Goal: Information Seeking & Learning: Understand process/instructions

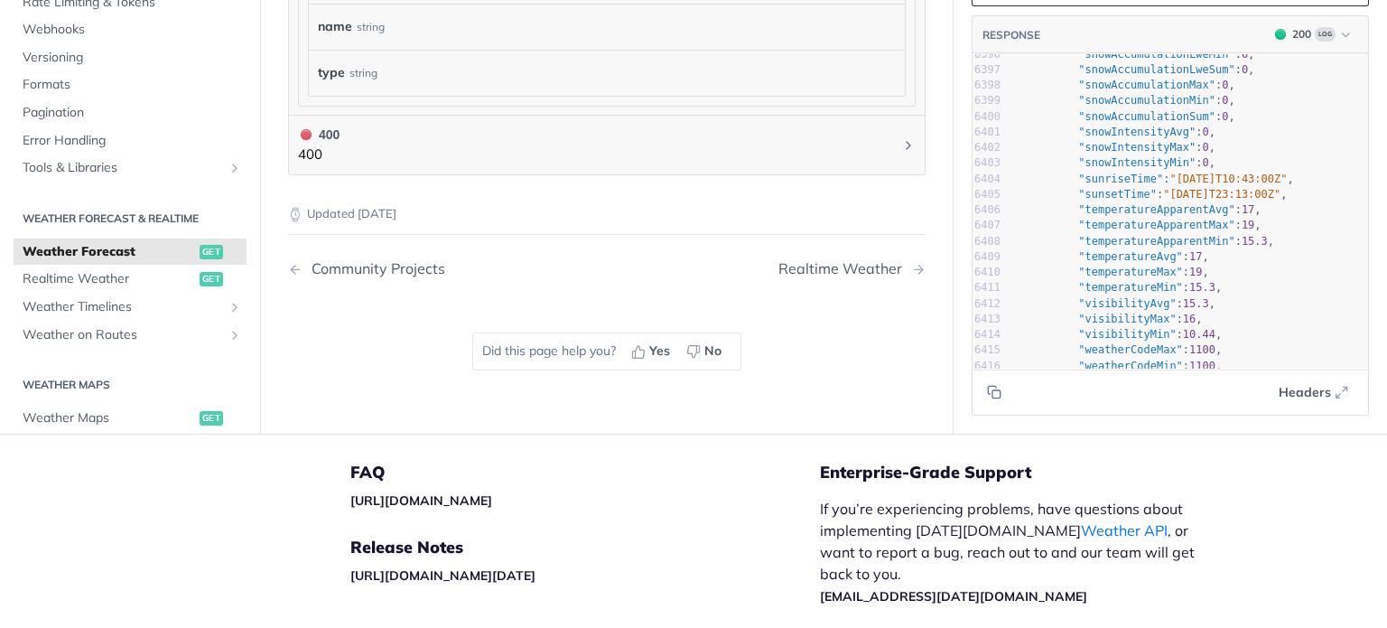
scroll to position [1919, 0]
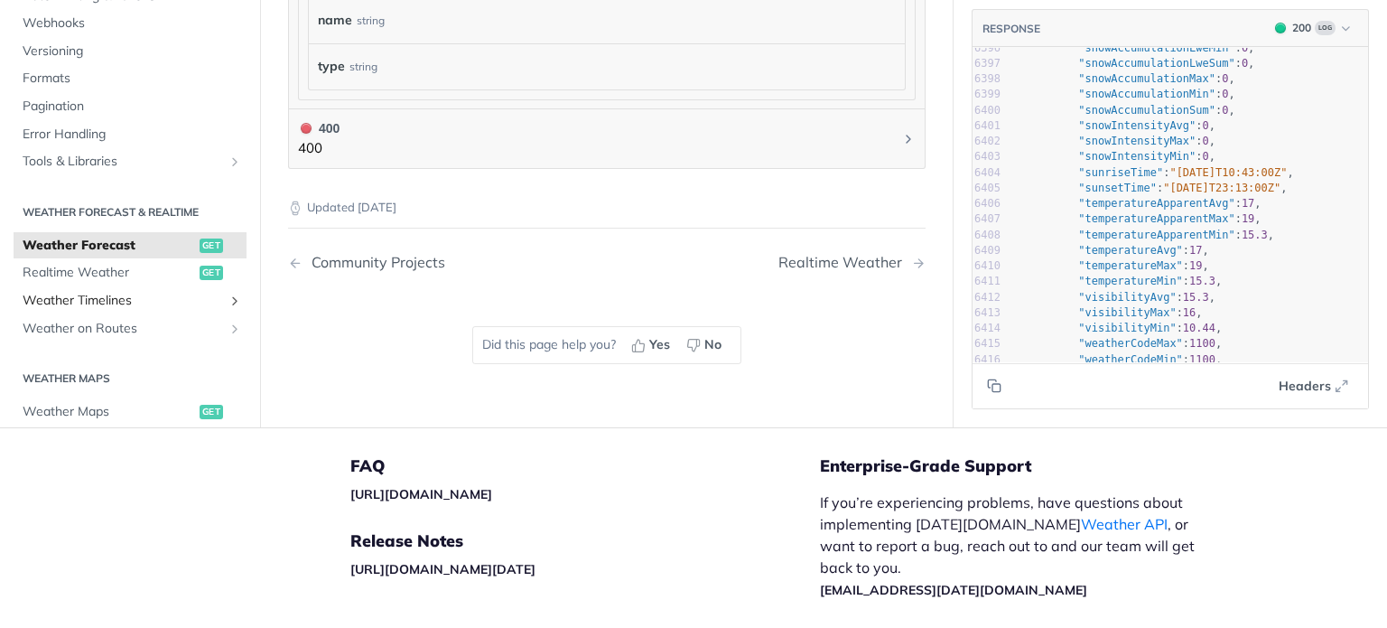
click at [139, 292] on span "Weather Timelines" at bounding box center [123, 301] width 201 height 18
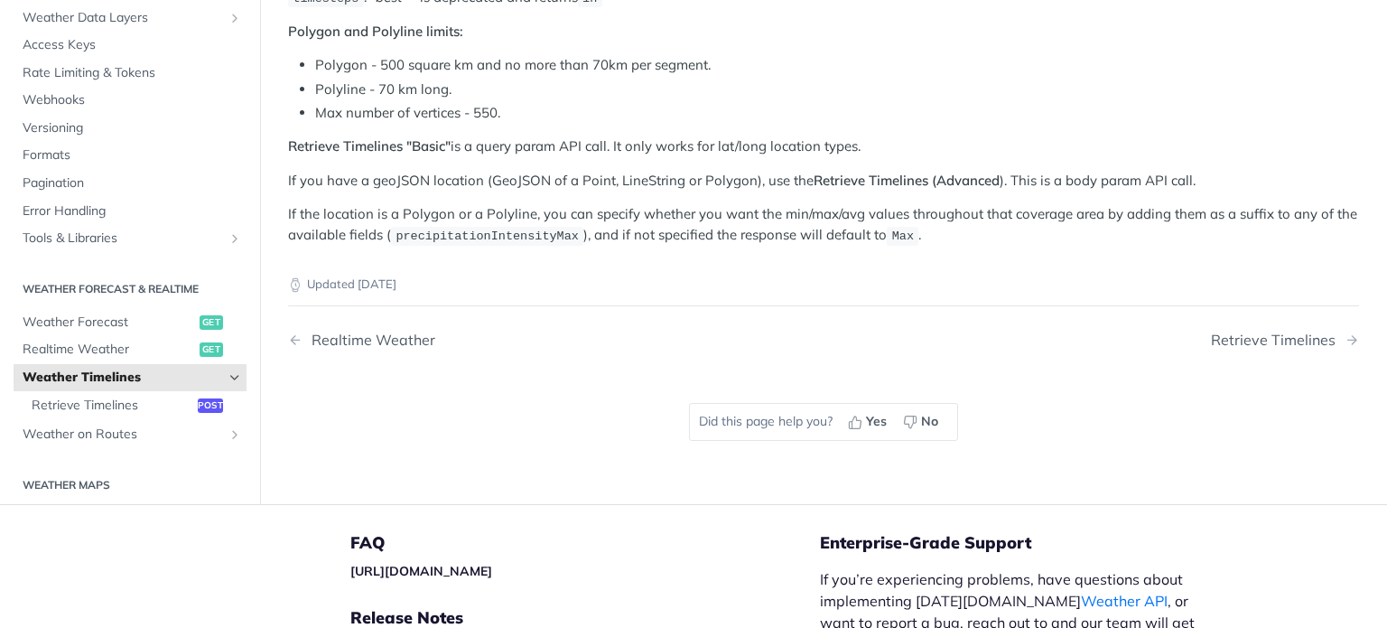
scroll to position [313, 0]
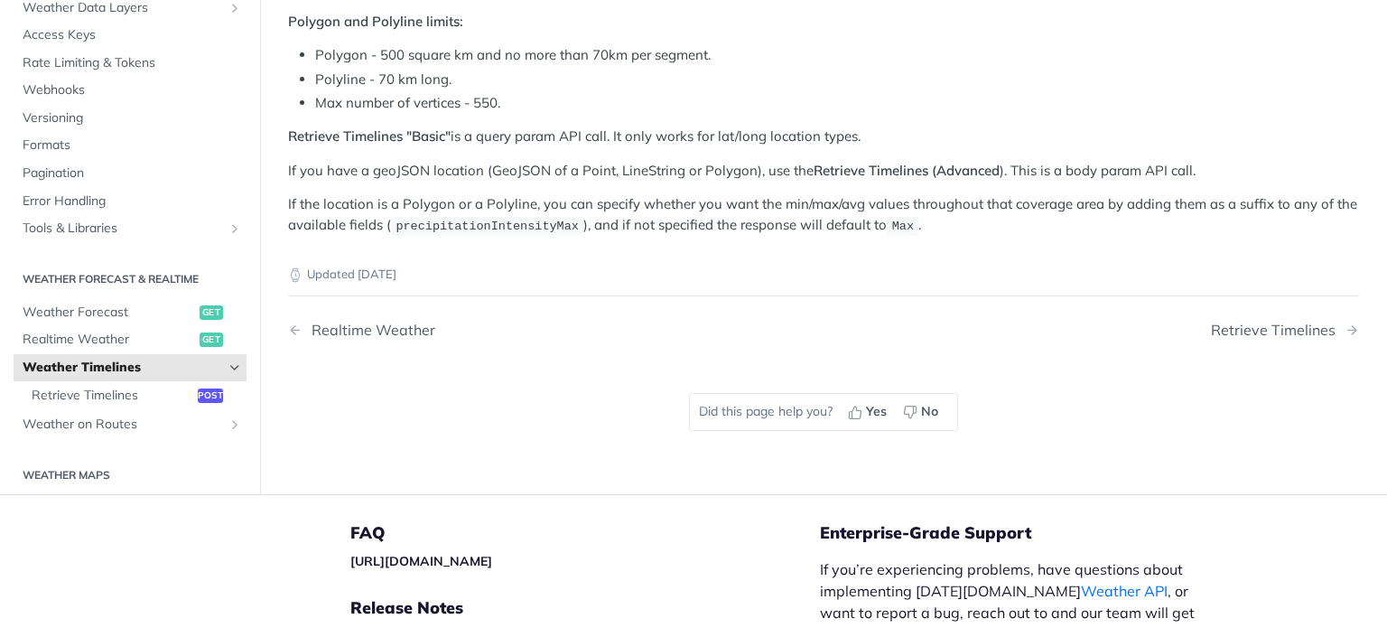
click at [228, 360] on icon "Hide subpages for Weather Timelines" at bounding box center [235, 367] width 14 height 14
click at [228, 360] on icon "Show subpages for Weather Timelines" at bounding box center [235, 367] width 14 height 14
click at [145, 392] on span "Retrieve Timelines" at bounding box center [113, 395] width 162 height 18
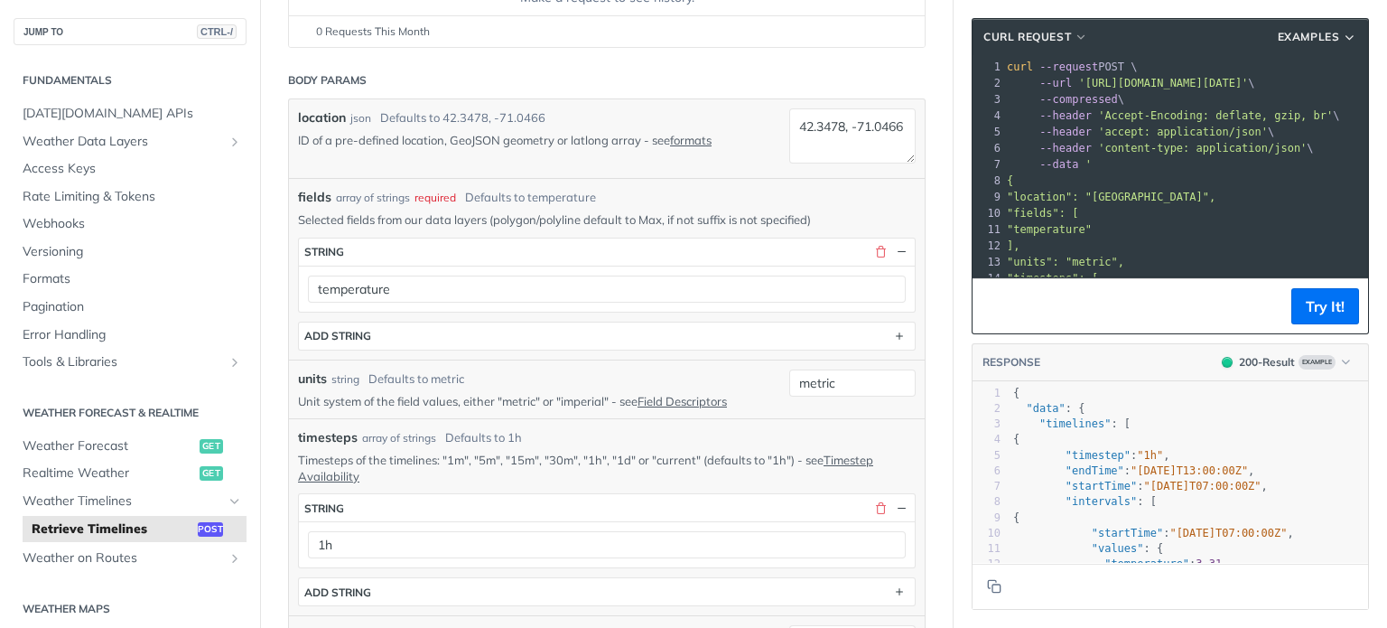
scroll to position [325, 0]
click at [419, 313] on div "fields * string temperature ADD string" at bounding box center [607, 293] width 618 height 113
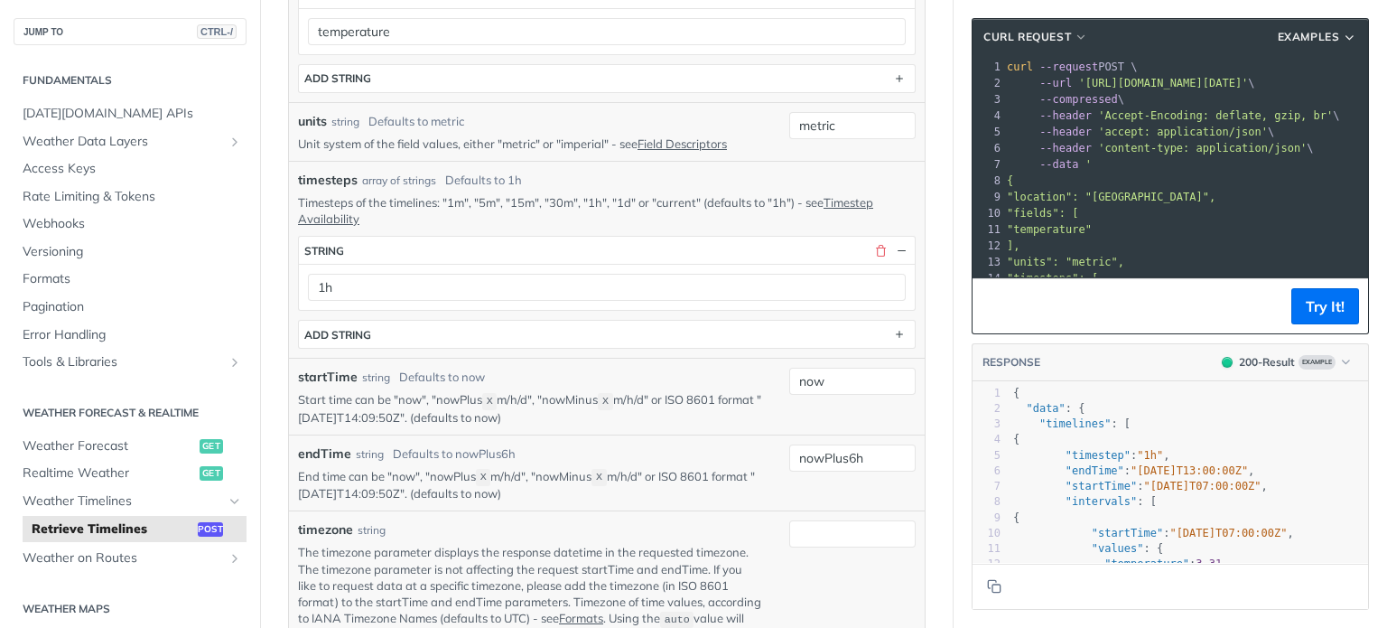
scroll to position [587, 0]
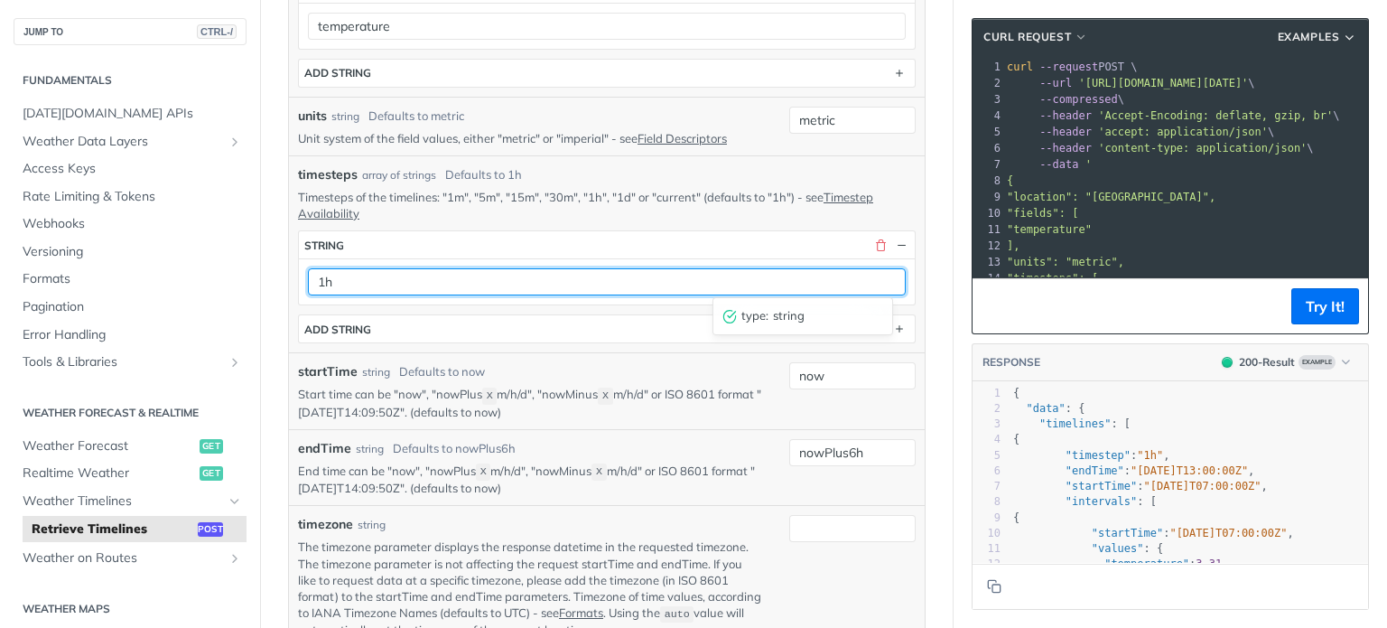
click at [440, 285] on input "1h" at bounding box center [607, 281] width 598 height 27
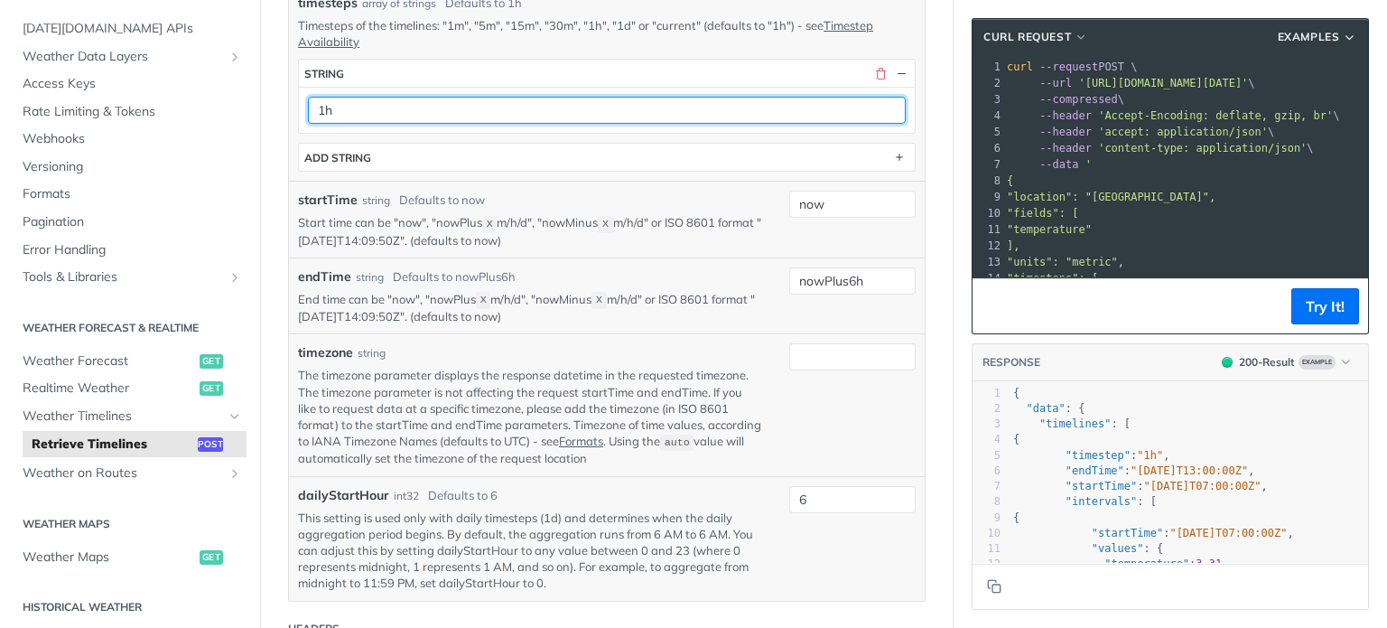
scroll to position [761, 0]
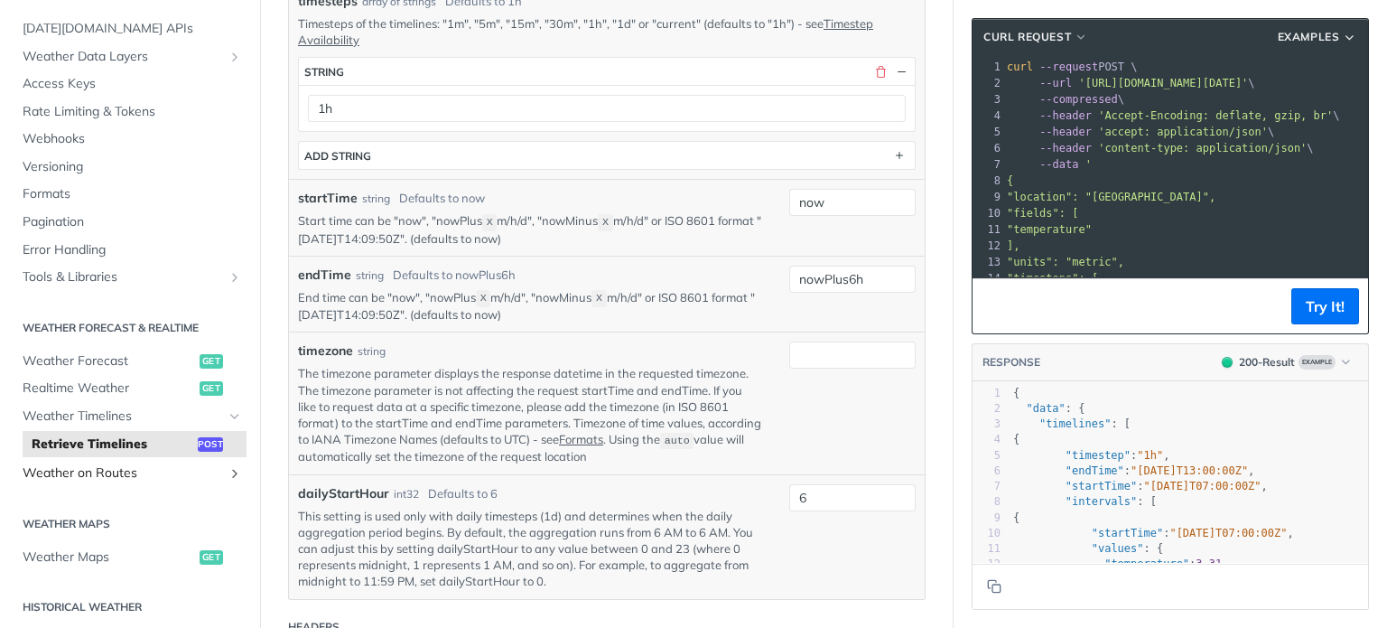
click at [134, 474] on span "Weather on Routes" at bounding box center [123, 473] width 201 height 18
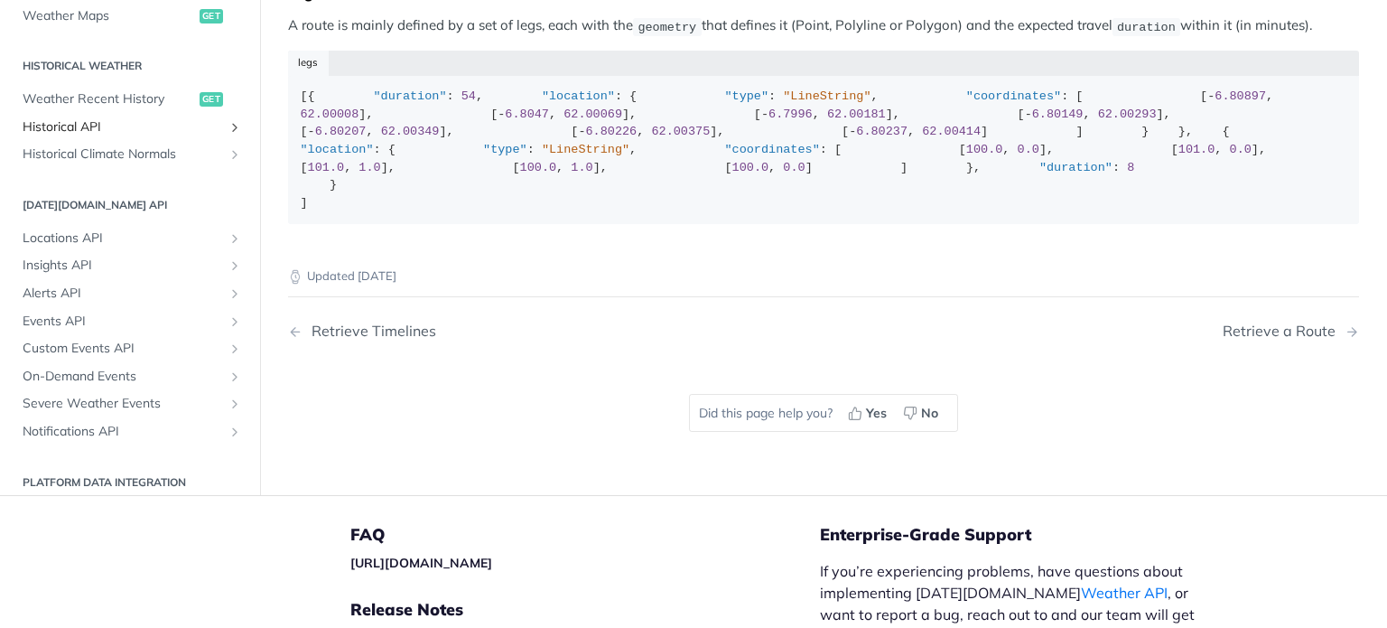
scroll to position [499, 0]
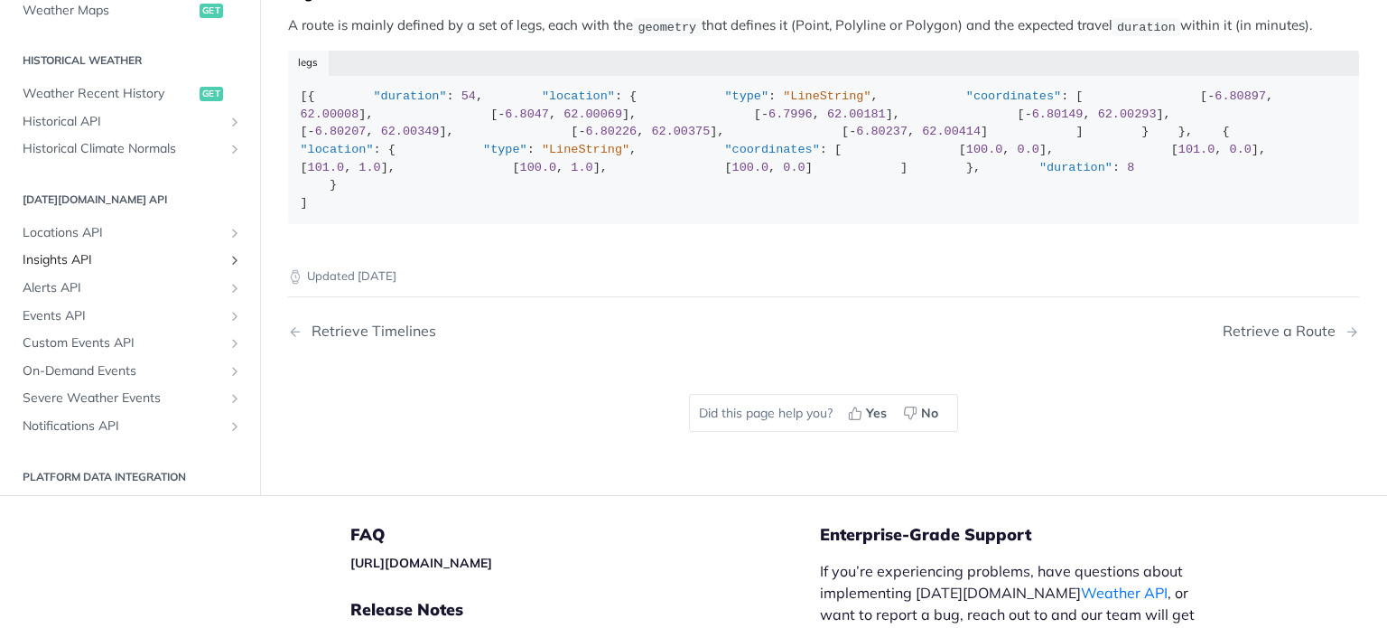
click at [101, 270] on span "Insights API" at bounding box center [123, 261] width 201 height 18
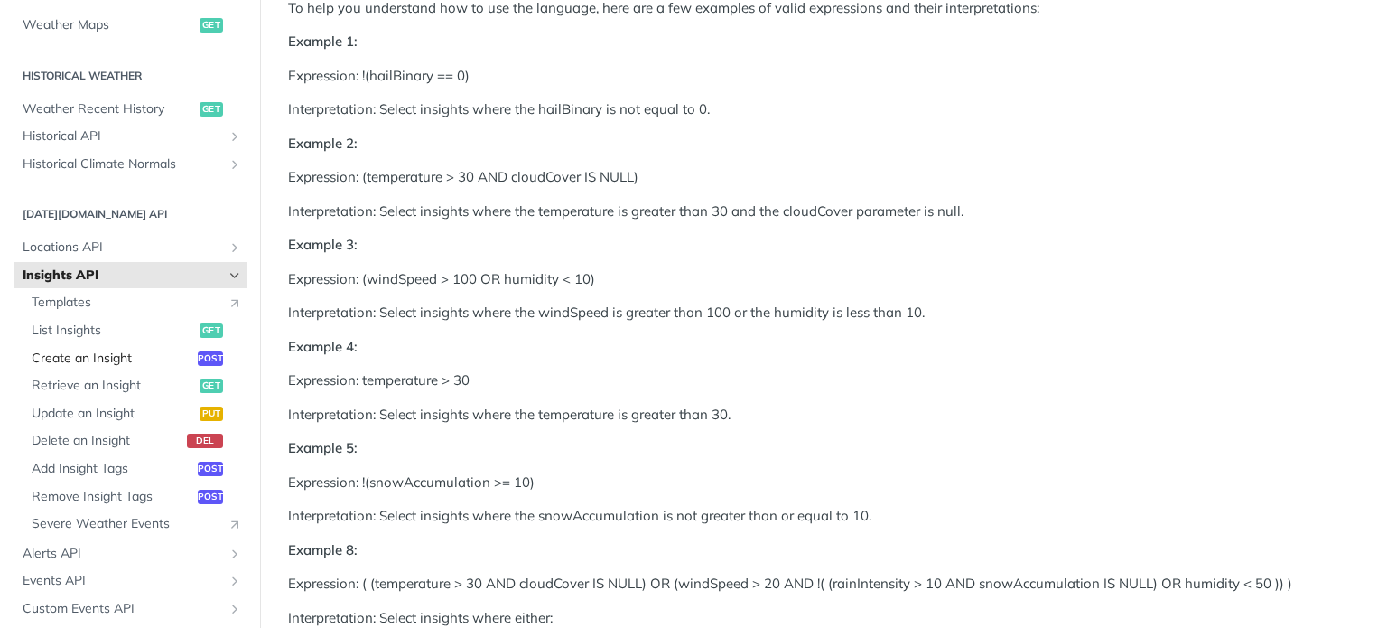
scroll to position [592, 0]
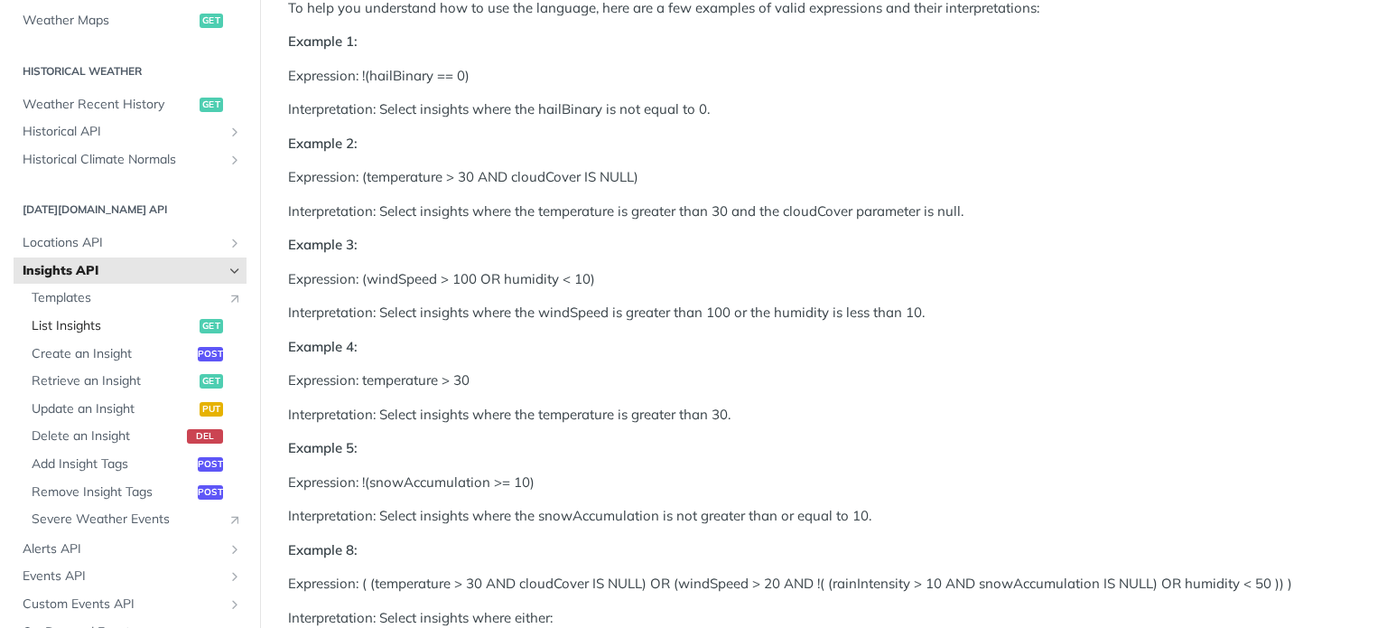
click at [118, 336] on link "List Insights get" at bounding box center [135, 326] width 224 height 27
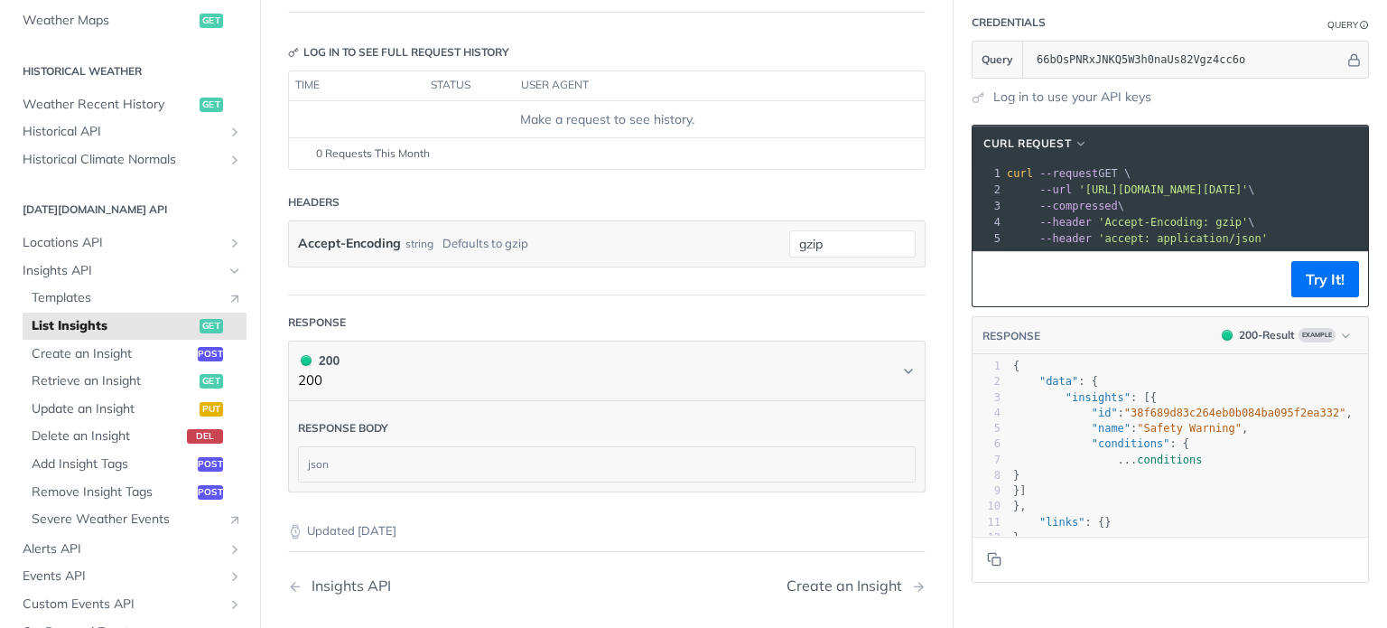
scroll to position [206, 0]
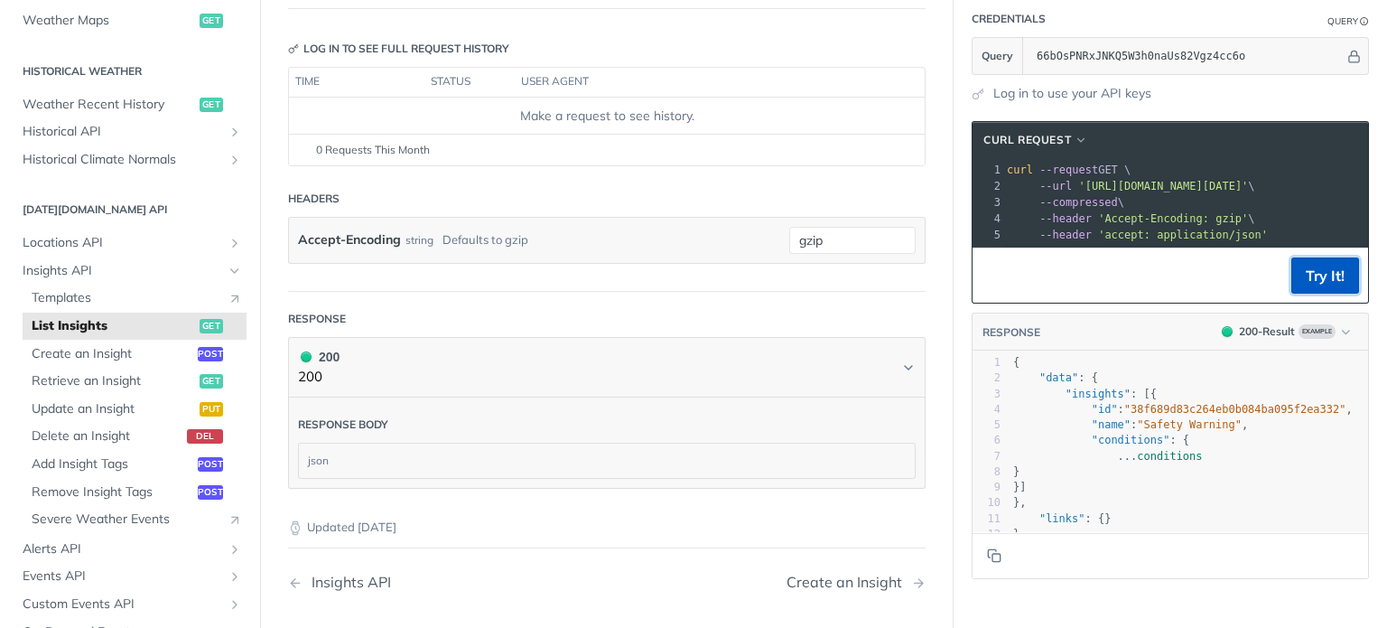
click at [1312, 283] on button "Try It!" at bounding box center [1326, 275] width 68 height 36
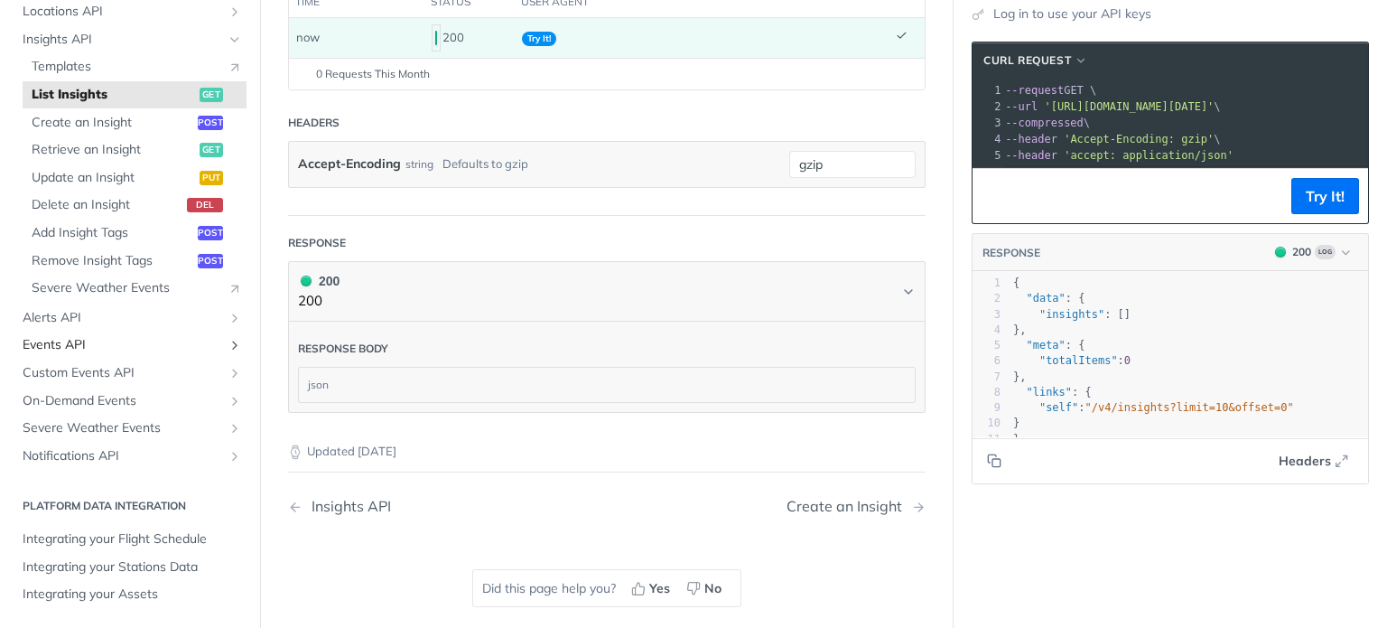
scroll to position [822, 0]
click at [91, 323] on span "Alerts API" at bounding box center [123, 319] width 201 height 18
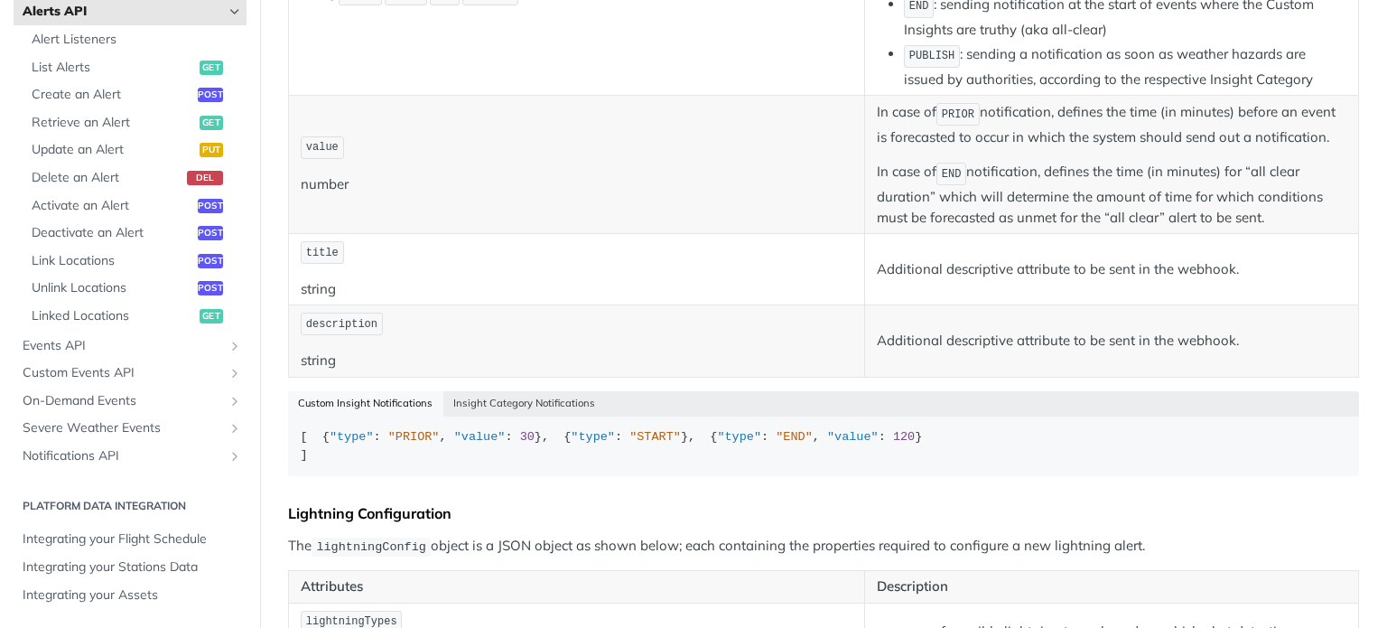
scroll to position [607, 0]
